Goal: Task Accomplishment & Management: Complete application form

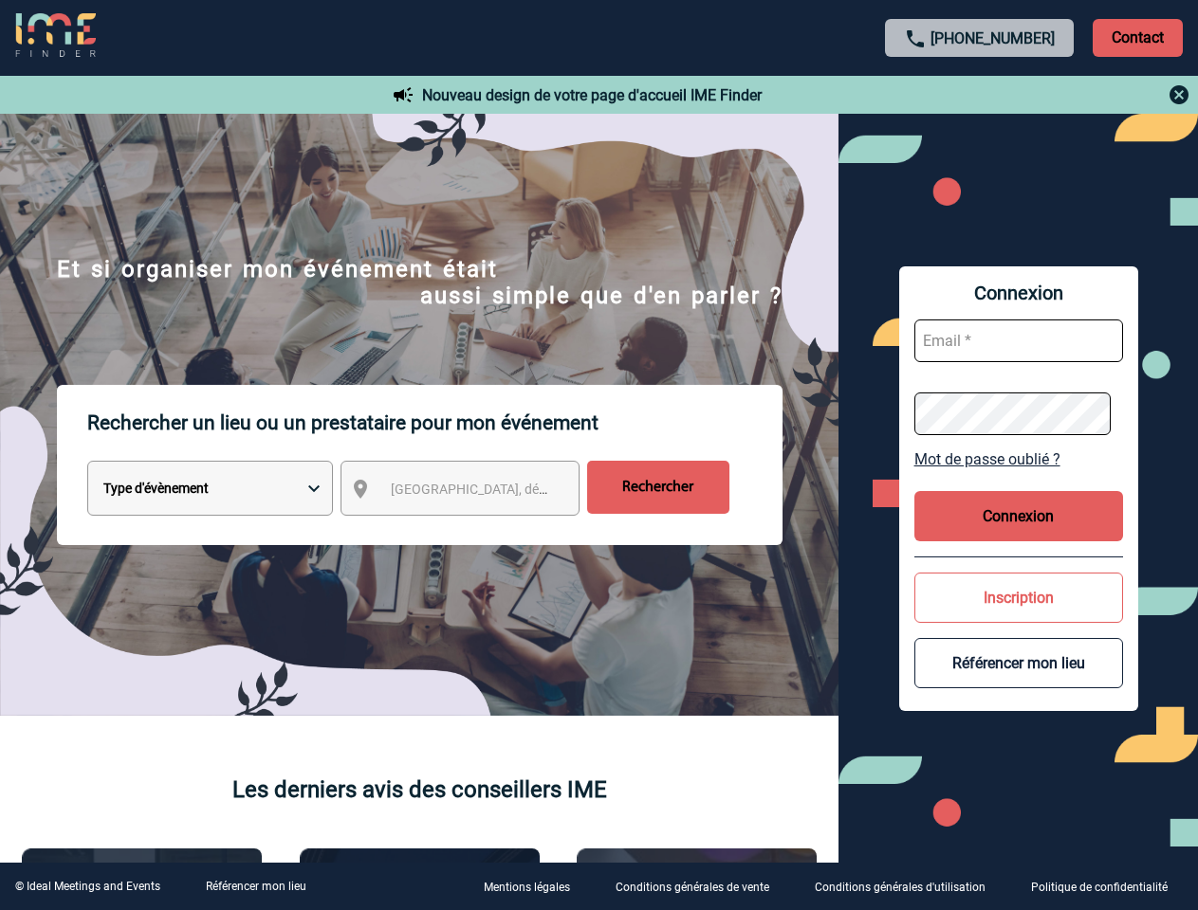
click at [598, 455] on p "Rechercher un lieu ou un prestataire pour mon événement" at bounding box center [434, 423] width 695 height 76
click at [1137, 37] on p "Contact" at bounding box center [1138, 38] width 90 height 38
click at [980, 95] on div at bounding box center [980, 94] width 422 height 23
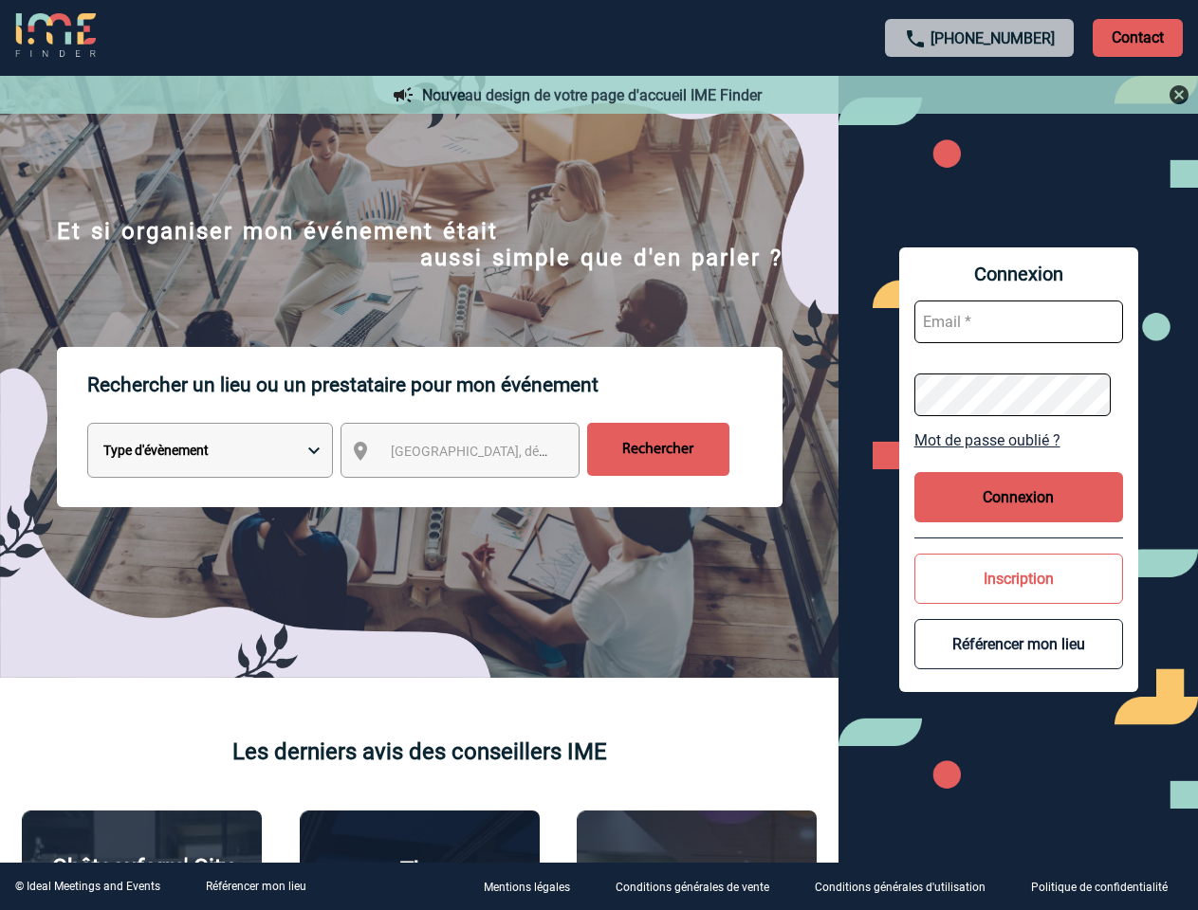
click at [477, 492] on div at bounding box center [549, 418] width 1099 height 836
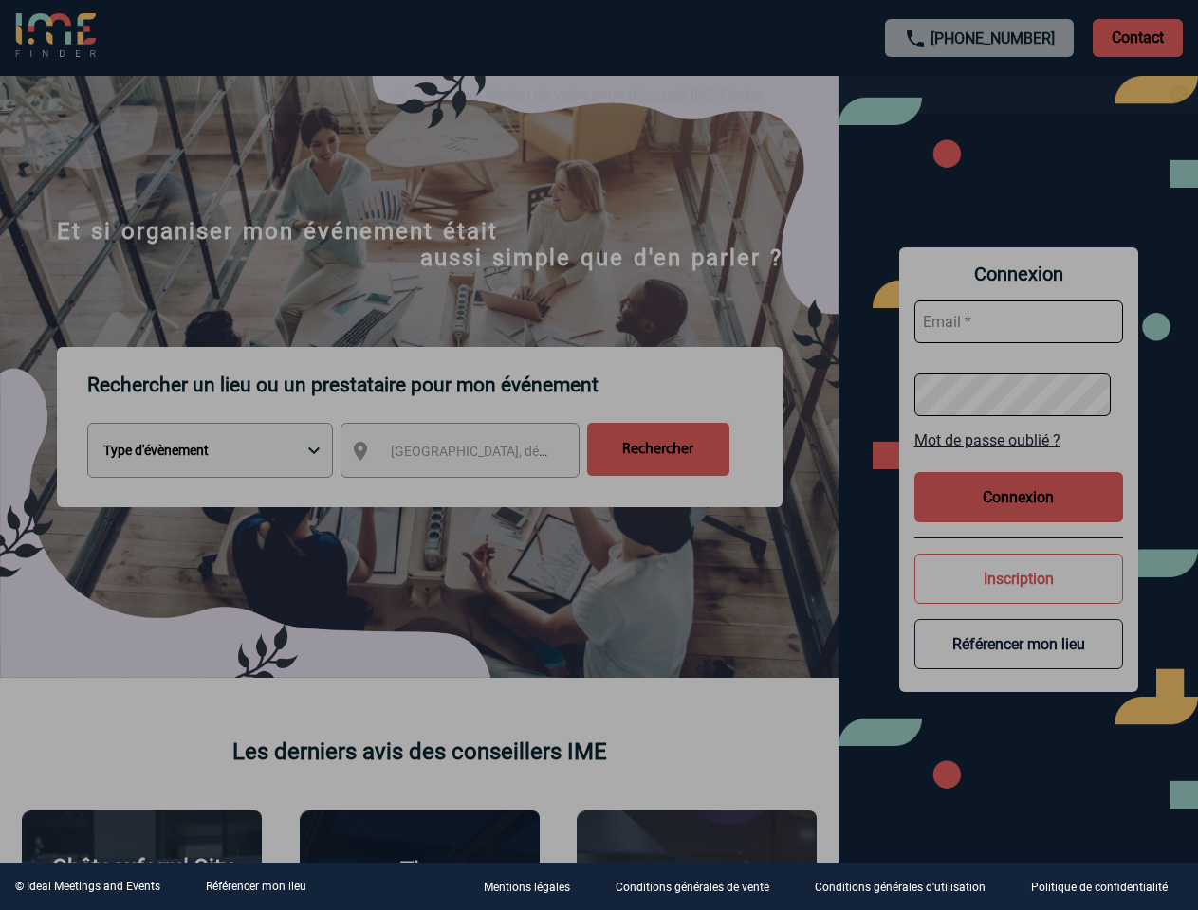
click at [1019, 459] on div at bounding box center [599, 455] width 1198 height 910
click at [1019, 516] on div at bounding box center [599, 455] width 1198 height 910
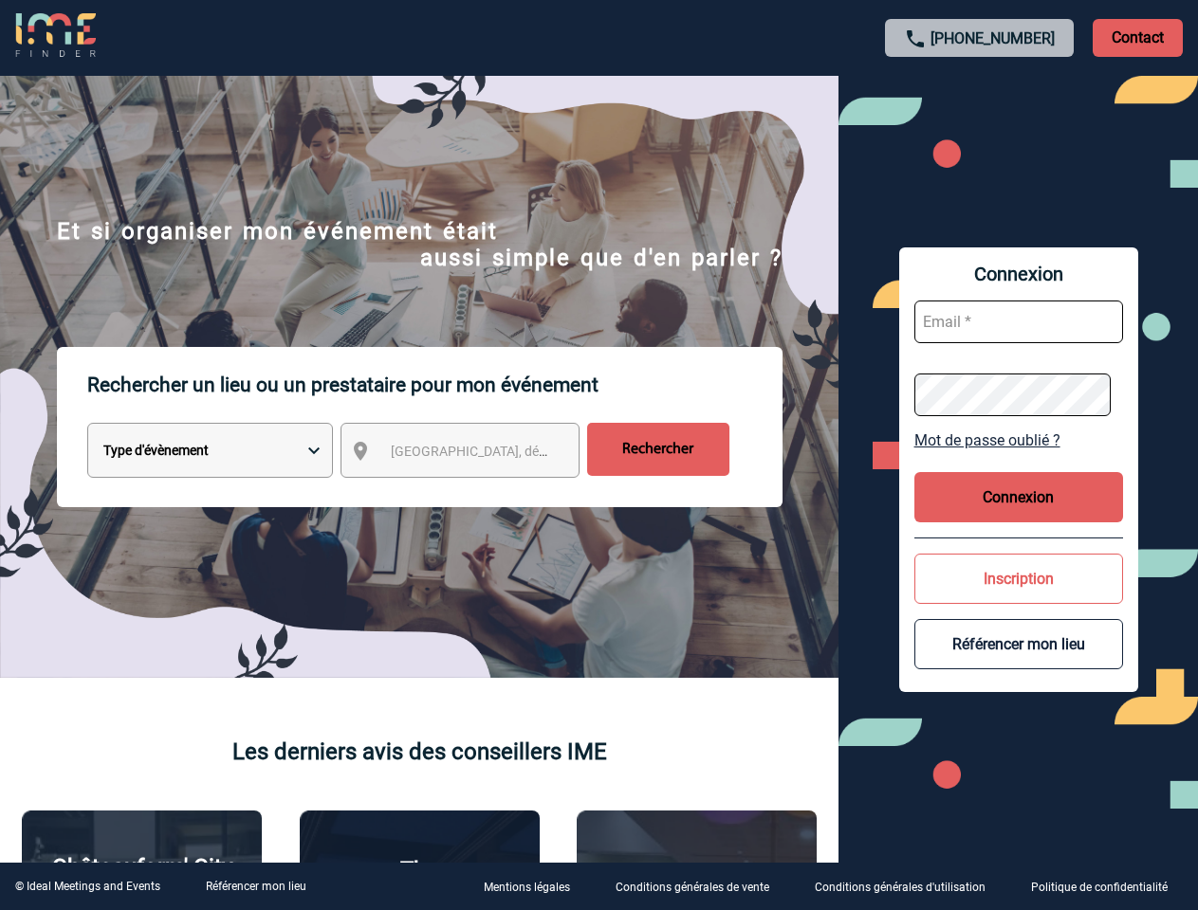
click at [1019, 598] on button "Inscription" at bounding box center [1018, 579] width 209 height 50
click at [1019, 663] on button "Référencer mon lieu" at bounding box center [1018, 644] width 209 height 50
click at [255, 887] on link "Référencer mon lieu" at bounding box center [256, 886] width 101 height 13
